Goal: Task Accomplishment & Management: Use online tool/utility

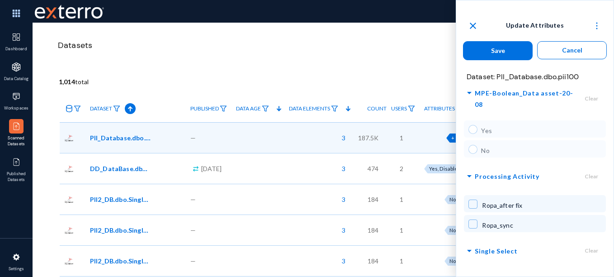
scroll to position [370, 0]
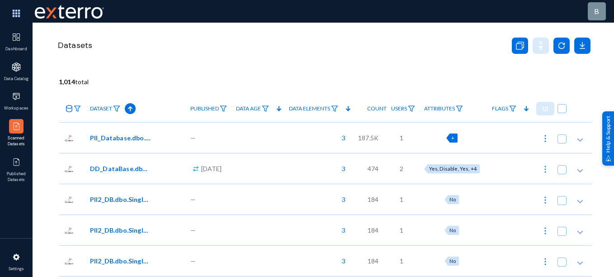
click at [453, 140] on div "+" at bounding box center [451, 137] width 11 height 9
checkbox input "true"
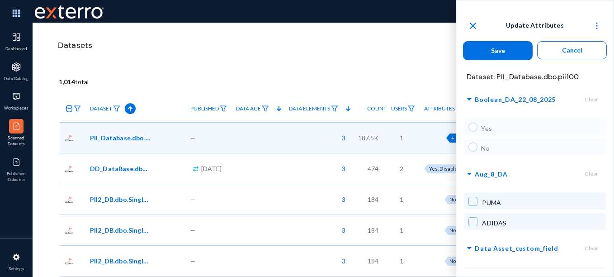
scroll to position [321, 0]
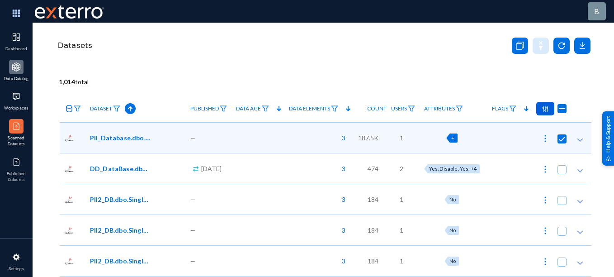
click at [19, 63] on img at bounding box center [16, 66] width 9 height 9
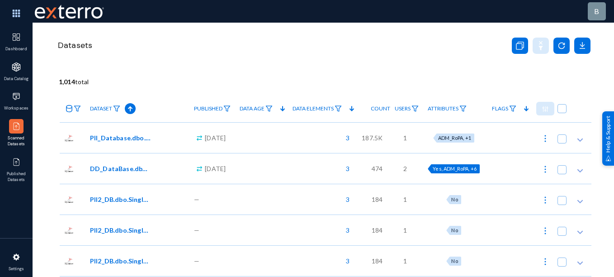
click at [453, 169] on span "Yes, ADM_RoPA, +6" at bounding box center [455, 168] width 44 height 6
checkbox input "true"
radio input "true"
checkbox input "true"
radio input "true"
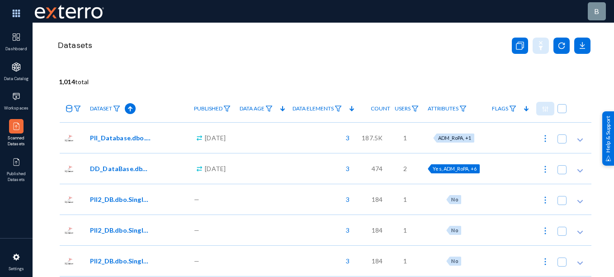
radio input "true"
checkbox input "true"
radio input "true"
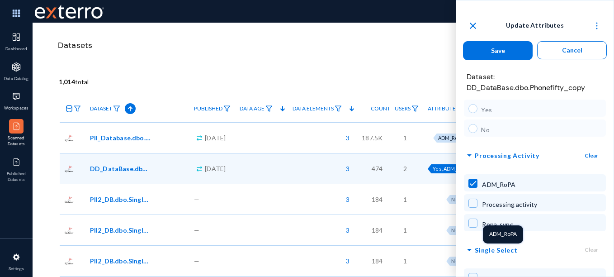
scroll to position [358, 0]
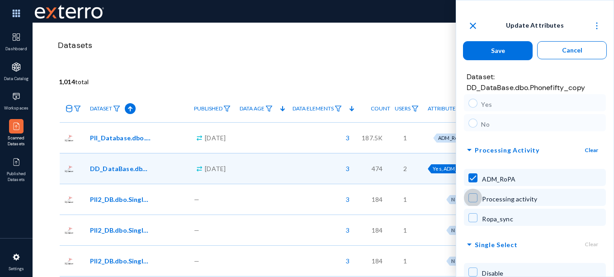
click at [471, 195] on span at bounding box center [472, 197] width 9 height 9
checkbox input "true"
click at [506, 51] on button "Save" at bounding box center [498, 50] width 70 height 19
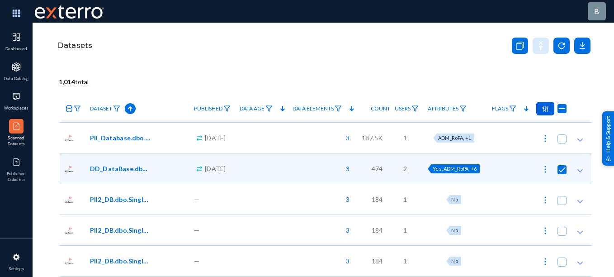
radio input "false"
checkbox input "false"
radio input "false"
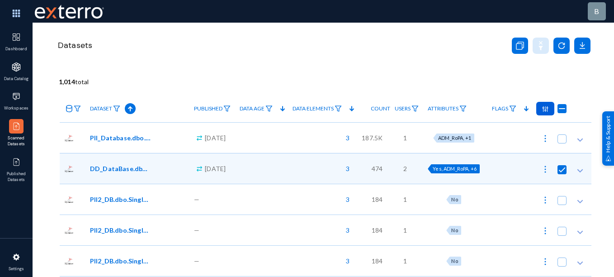
checkbox input "false"
radio input "false"
click at [541, 169] on img at bounding box center [545, 169] width 9 height 9
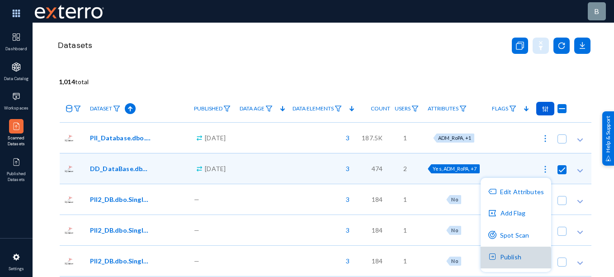
click at [509, 261] on button "Publish" at bounding box center [516, 257] width 71 height 22
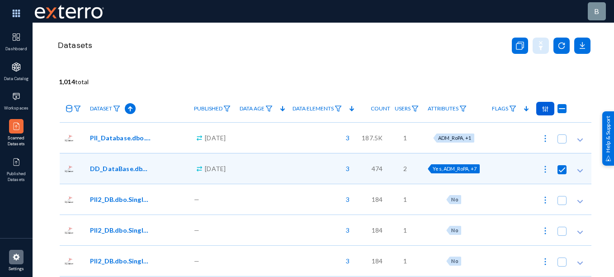
click at [16, 259] on img at bounding box center [16, 256] width 9 height 9
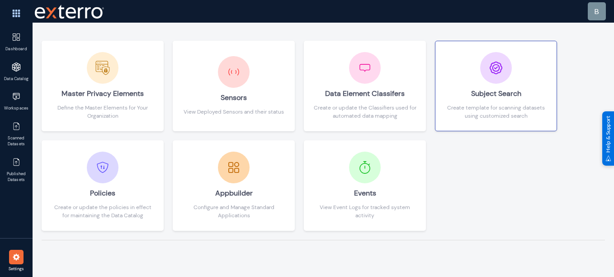
click at [497, 95] on div "Subject Search" at bounding box center [495, 94] width 103 height 20
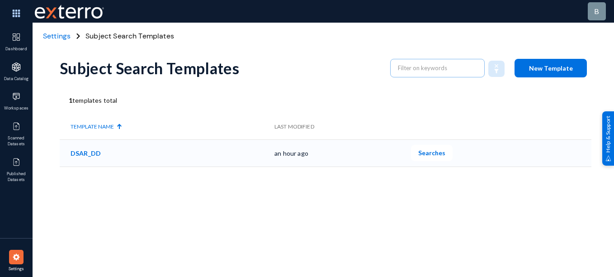
click at [433, 152] on span "Searches" at bounding box center [431, 153] width 27 height 8
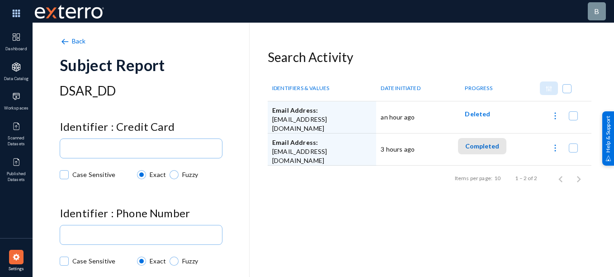
click at [481, 146] on span "Completed" at bounding box center [482, 146] width 34 height 8
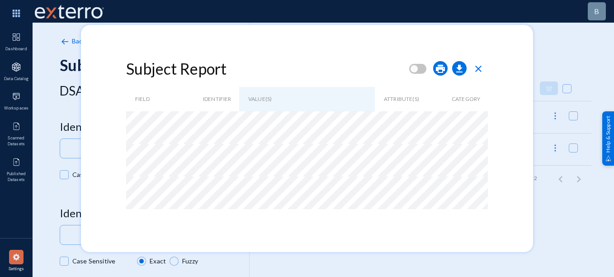
click at [482, 66] on span "close" at bounding box center [478, 68] width 11 height 11
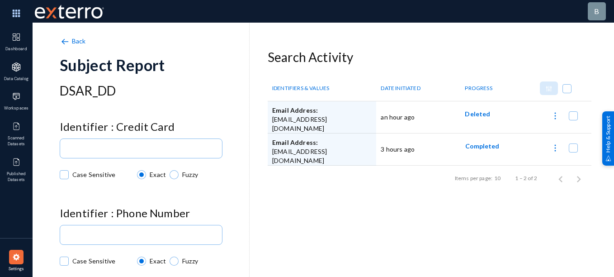
click at [77, 42] on span "Back" at bounding box center [79, 41] width 14 height 8
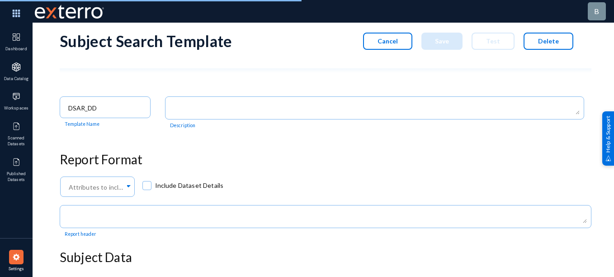
click at [376, 40] on button "Cancel" at bounding box center [387, 41] width 49 height 17
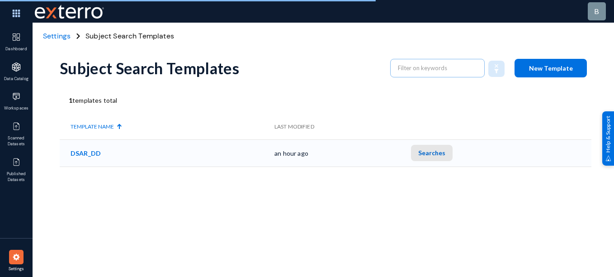
click at [444, 149] on span "Searches" at bounding box center [431, 153] width 27 height 8
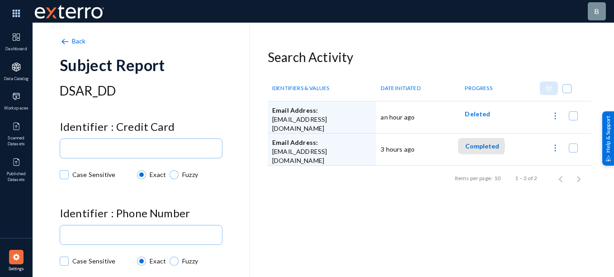
click at [474, 146] on span "Completed" at bounding box center [482, 146] width 34 height 8
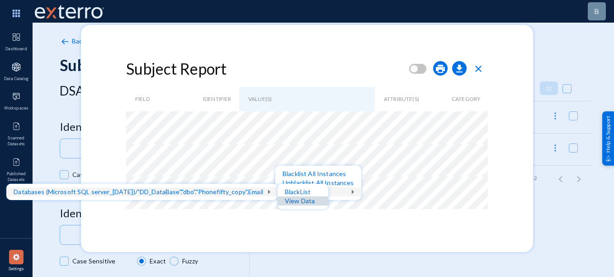
click at [302, 201] on div "View Data" at bounding box center [303, 200] width 51 height 9
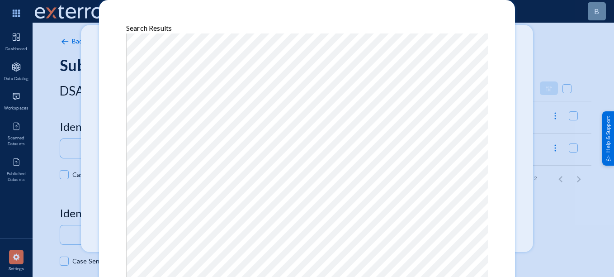
click at [532, 103] on div at bounding box center [307, 138] width 614 height 277
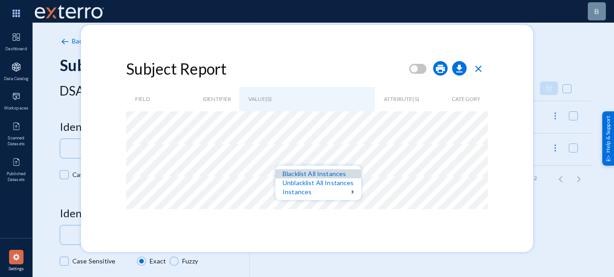
click at [324, 175] on div "Blacklist All Instances" at bounding box center [318, 173] width 86 height 9
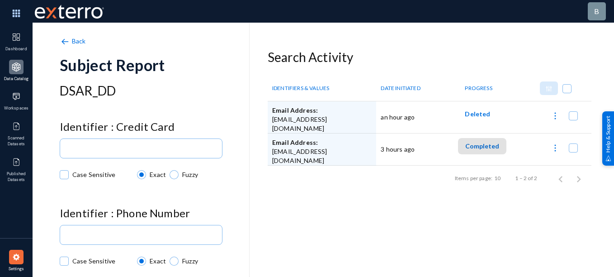
click at [17, 67] on img at bounding box center [16, 66] width 9 height 9
